Goal: Task Accomplishment & Management: Manage account settings

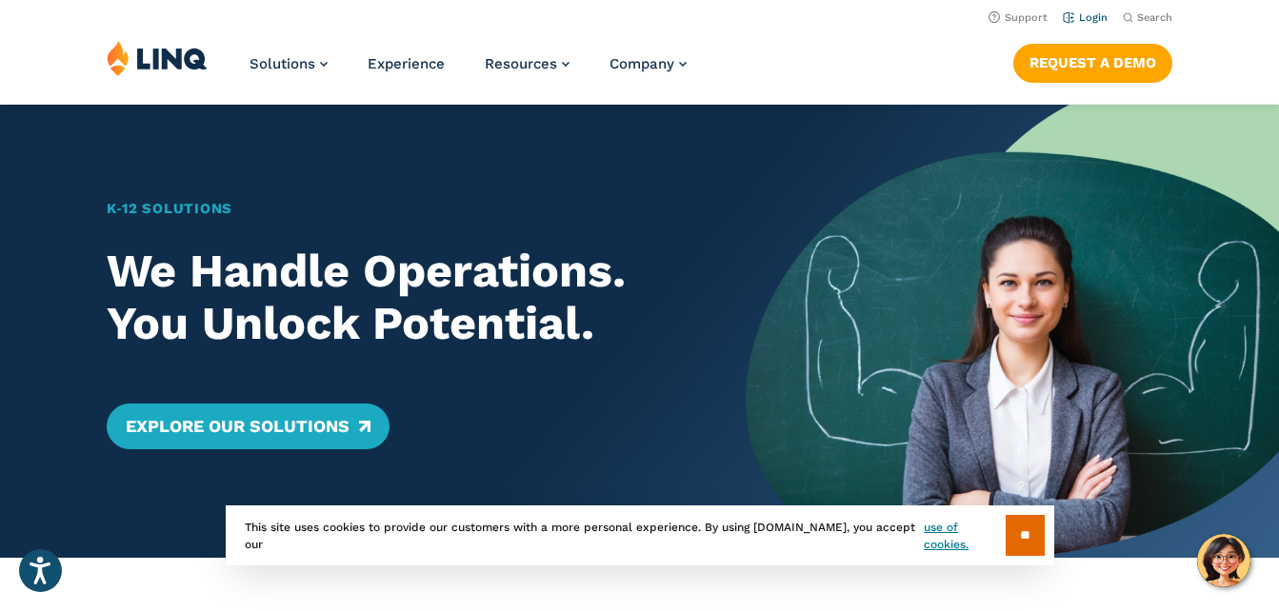
click at [1091, 15] on link "Login" at bounding box center [1085, 17] width 45 height 12
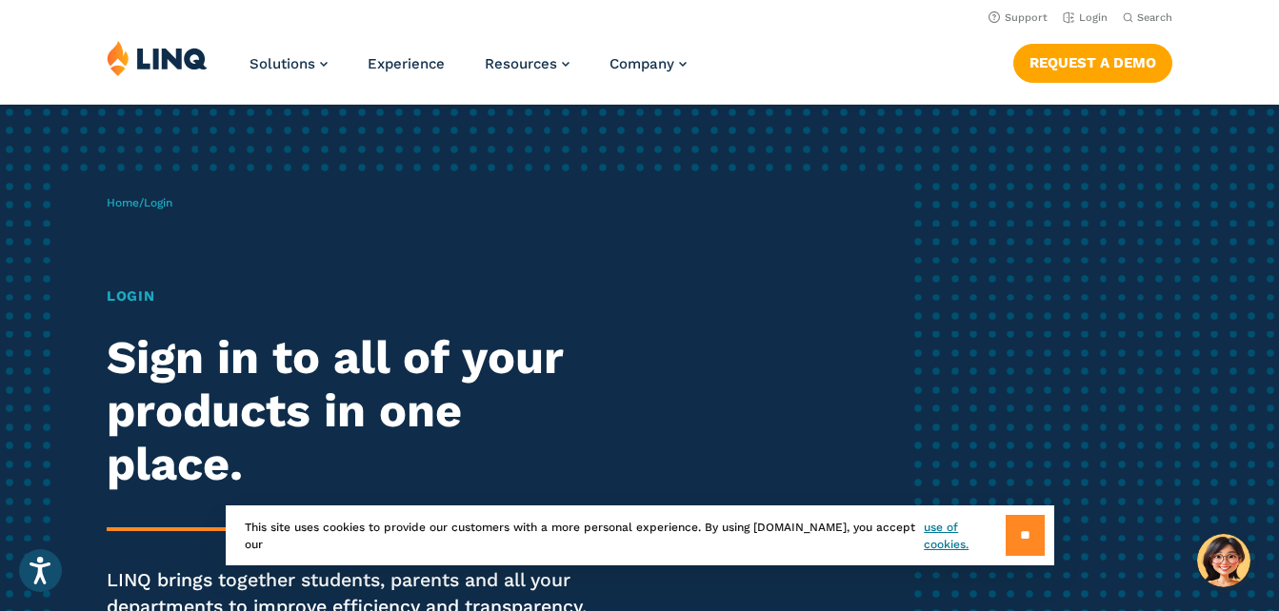
click at [1023, 543] on input "**" at bounding box center [1025, 535] width 39 height 41
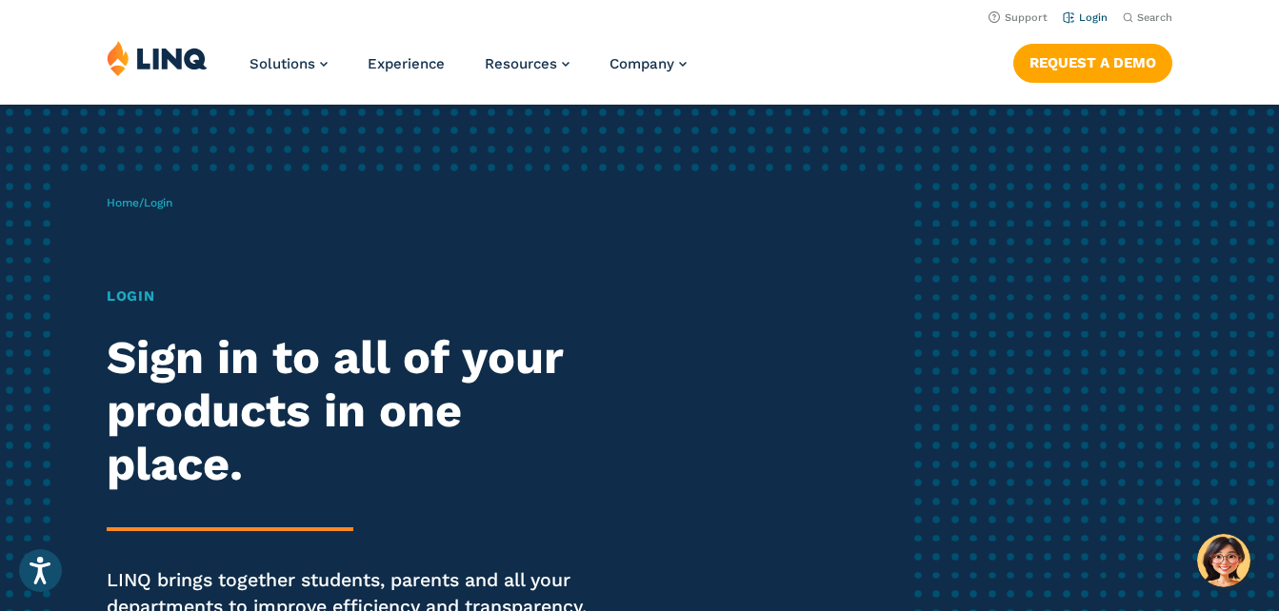
click at [1086, 18] on link "Login" at bounding box center [1085, 17] width 45 height 12
click at [1091, 15] on link "Login" at bounding box center [1085, 17] width 45 height 12
